Goal: Information Seeking & Learning: Check status

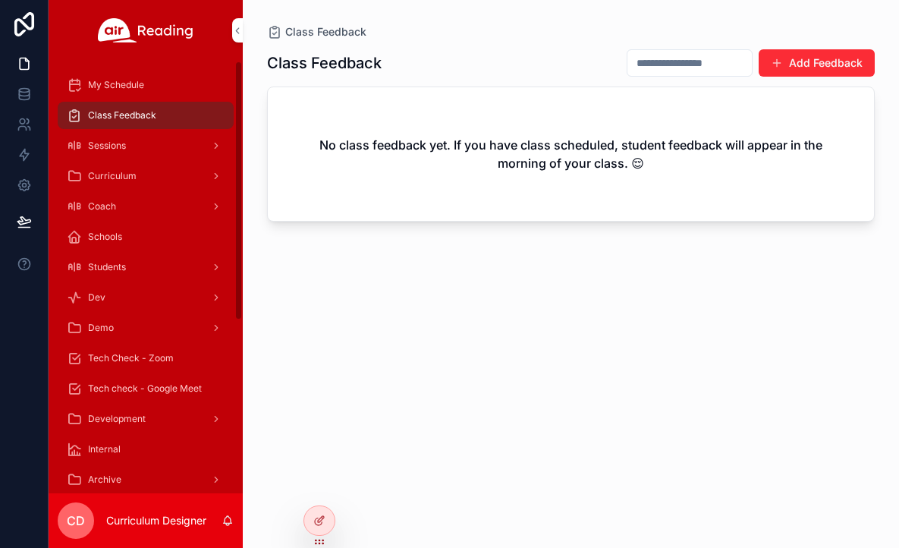
click at [329, 517] on div at bounding box center [319, 520] width 30 height 29
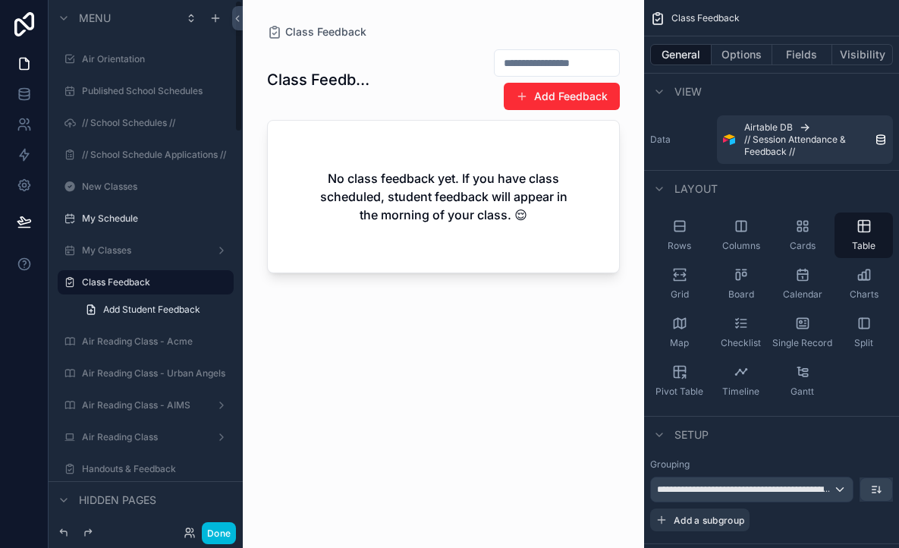
scroll to position [1, 0]
click at [223, 534] on button "Done" at bounding box center [219, 533] width 34 height 22
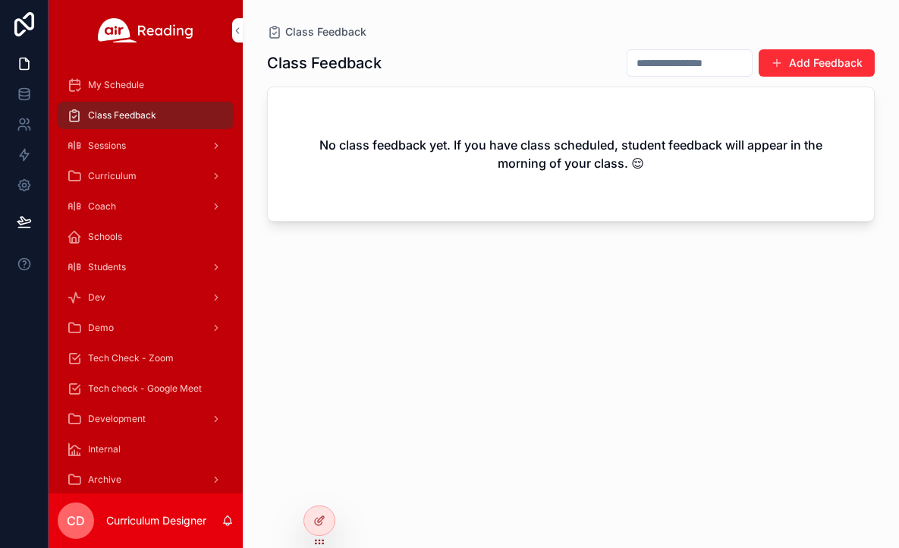
click at [0, 0] on div at bounding box center [0, 0] width 0 height 0
click at [0, 0] on icon at bounding box center [0, 0] width 0 height 0
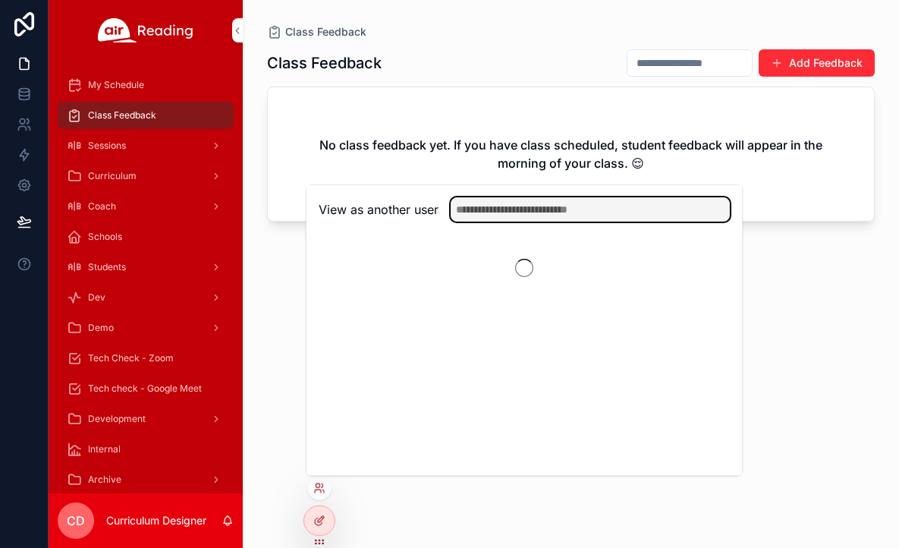
click at [594, 206] on input "text" at bounding box center [590, 209] width 279 height 24
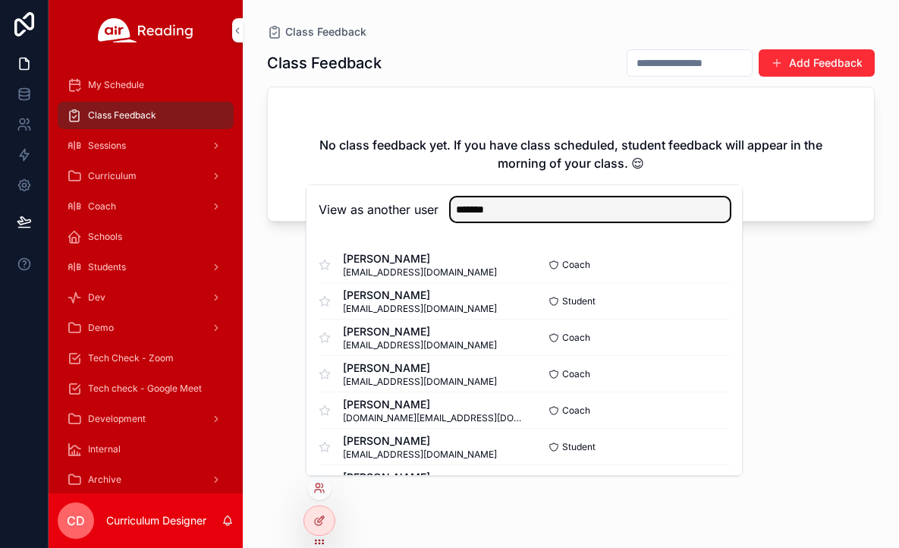
type input "*******"
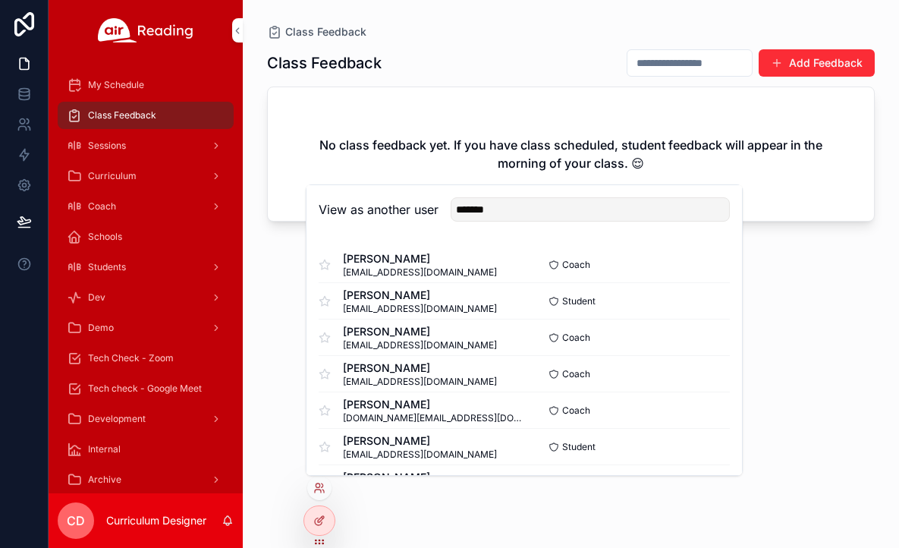
click at [0, 0] on button "Select" at bounding box center [0, 0] width 0 height 0
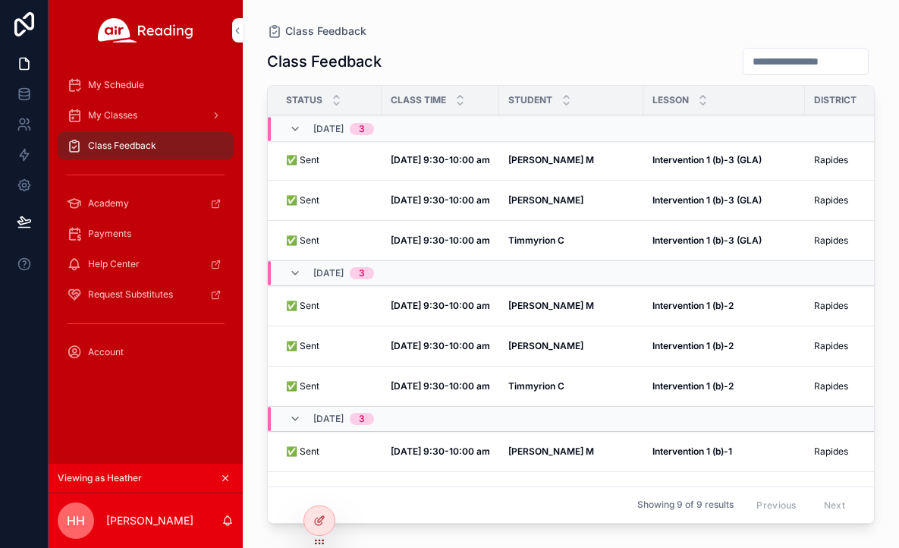
click at [424, 162] on strong "[DATE] 9:30-10:00 am" at bounding box center [440, 159] width 99 height 11
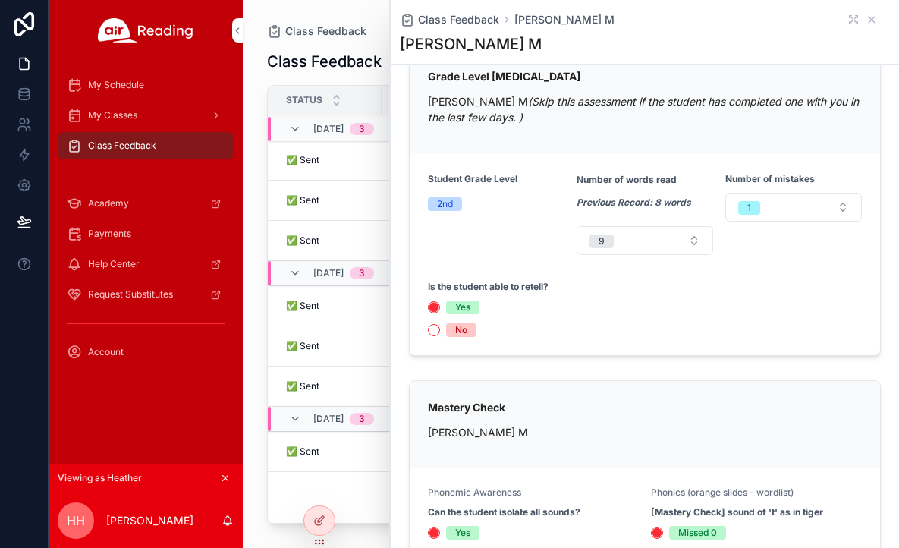
scroll to position [341, 0]
